Goal: Information Seeking & Learning: Check status

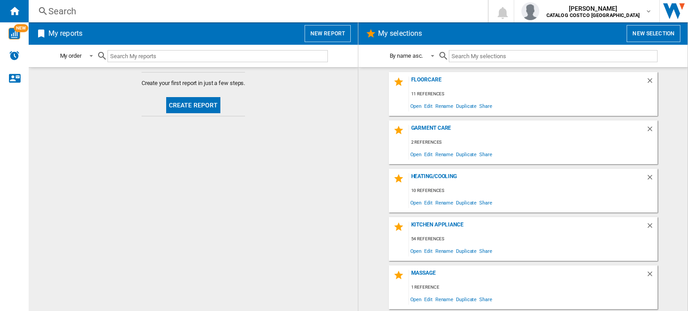
click at [151, 13] on div "Search" at bounding box center [256, 11] width 416 height 13
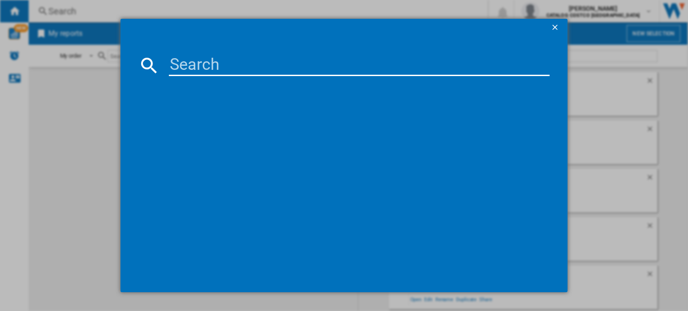
click at [231, 67] on input at bounding box center [359, 65] width 380 height 21
paste input "NA332/09"
type input "NA332/09"
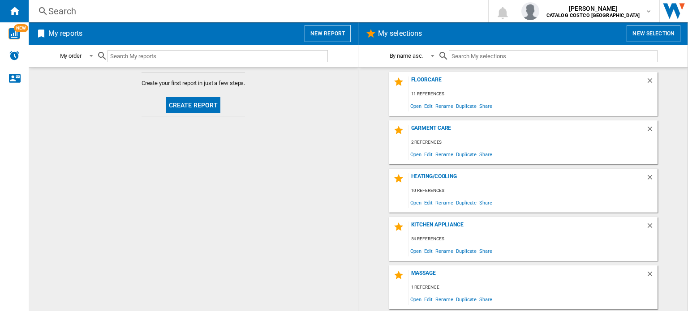
click at [111, 13] on div "Search" at bounding box center [256, 11] width 416 height 13
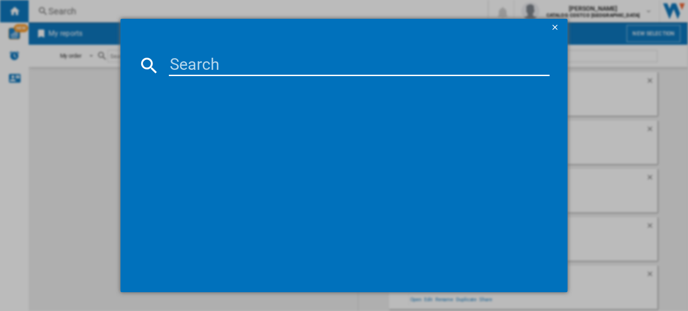
click at [269, 63] on input at bounding box center [359, 65] width 380 height 21
paste input "NA332/09"
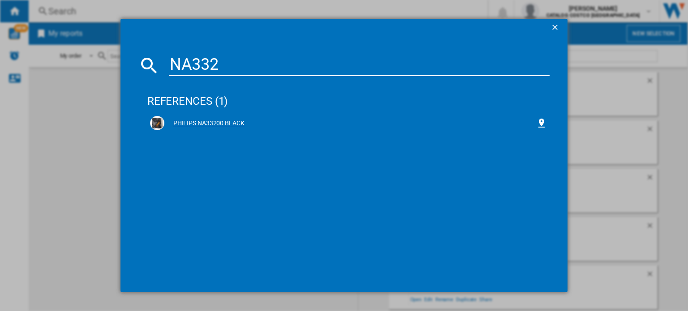
type input "NA332"
click at [223, 126] on div "PHILIPS NA33200 BLACK" at bounding box center [350, 123] width 372 height 9
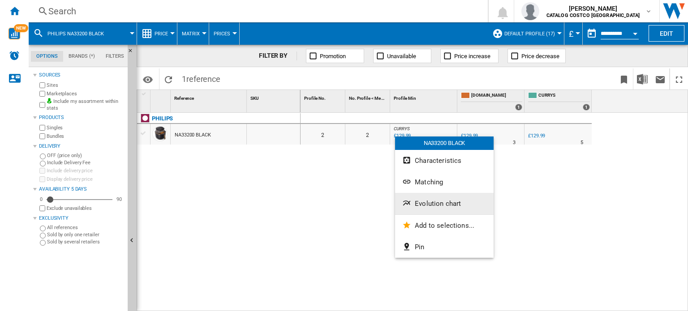
click at [450, 200] on span "Evolution chart" at bounding box center [437, 204] width 46 height 8
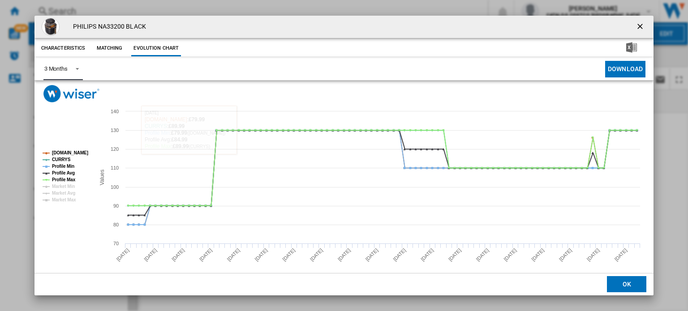
click at [71, 71] on span "Product popup" at bounding box center [74, 68] width 11 height 8
click at [68, 94] on md-option "6 Months" at bounding box center [67, 90] width 61 height 21
